Goal: Task Accomplishment & Management: Complete application form

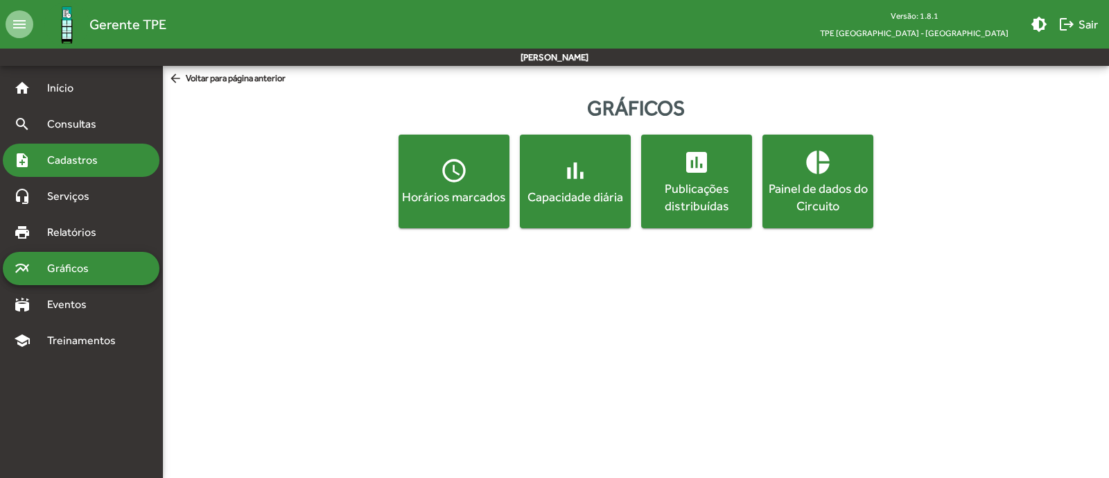
click at [125, 168] on div "note_add Cadastros" at bounding box center [81, 159] width 157 height 33
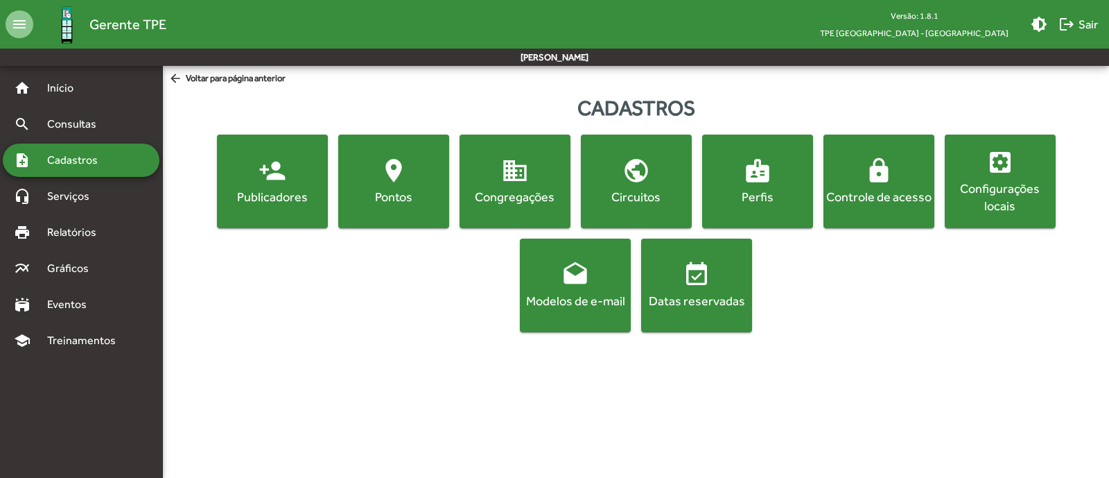
click at [322, 180] on span "person_add Publicadores" at bounding box center [272, 181] width 105 height 49
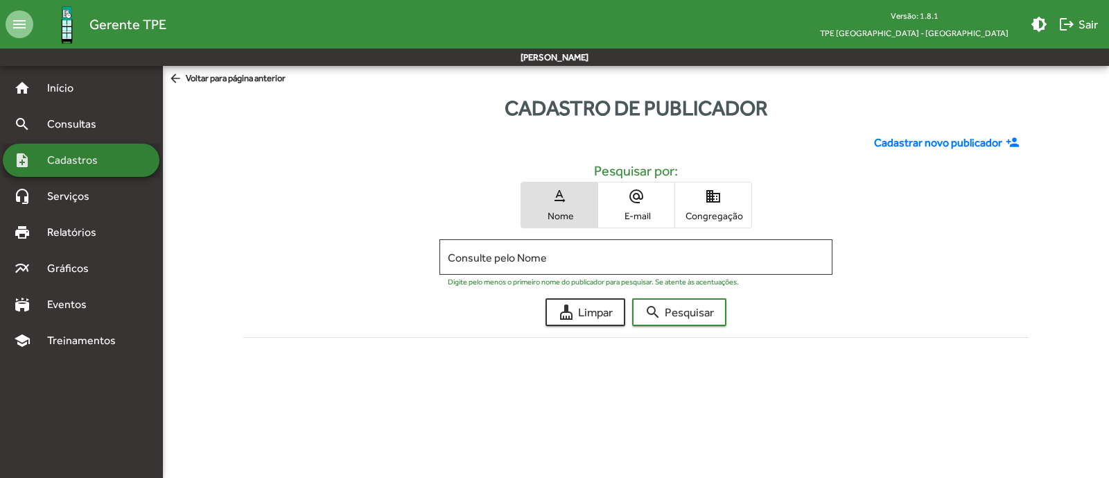
click at [124, 161] on div "note_add Cadastros" at bounding box center [81, 159] width 157 height 33
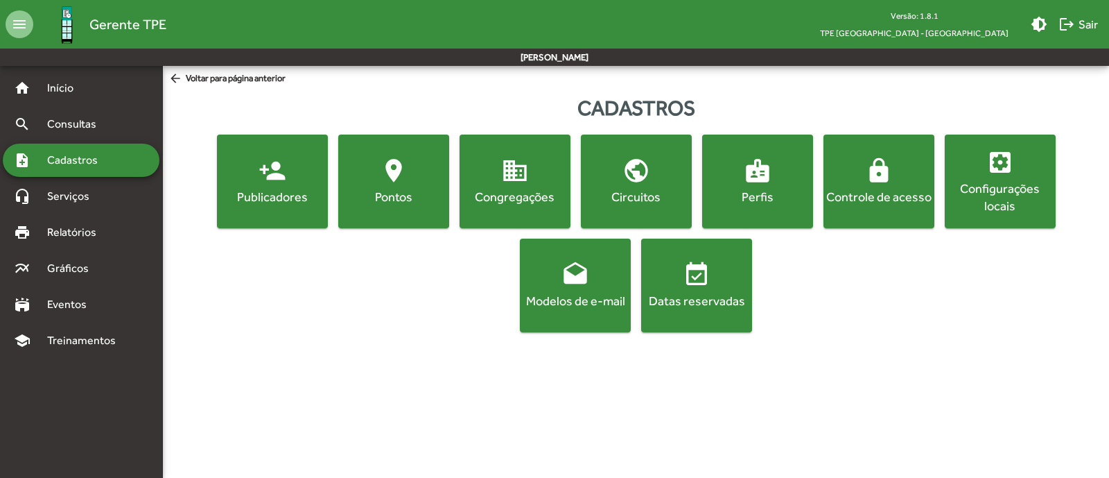
click at [349, 171] on span "location_on [GEOGRAPHIC_DATA]" at bounding box center [393, 181] width 105 height 49
